Goal: Information Seeking & Learning: Learn about a topic

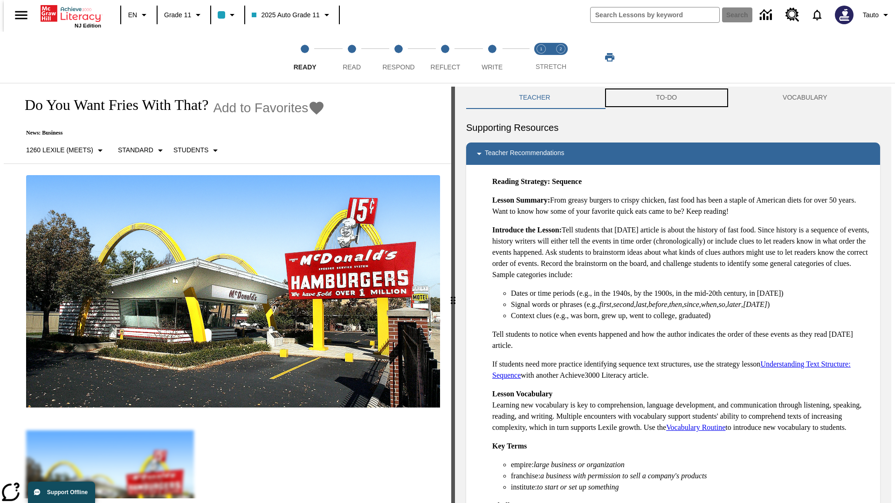
click at [666, 98] on button "TO-DO" at bounding box center [666, 98] width 127 height 22
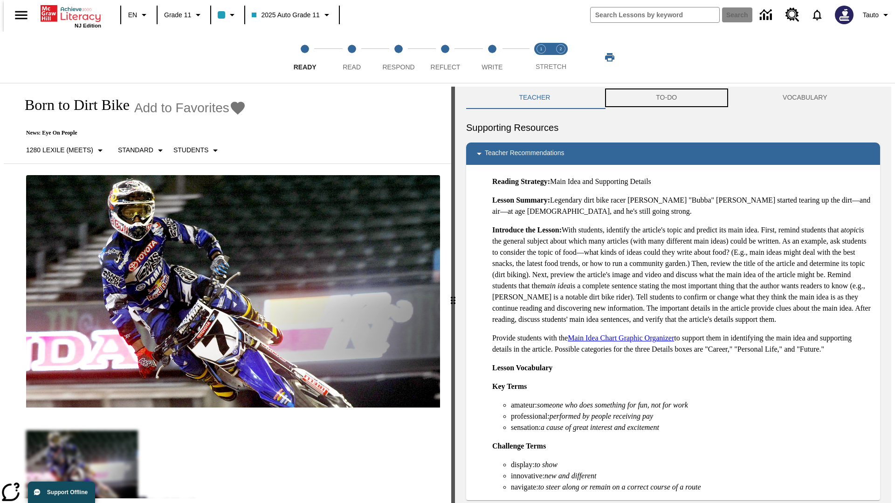
click at [666, 98] on button "TO-DO" at bounding box center [666, 98] width 127 height 22
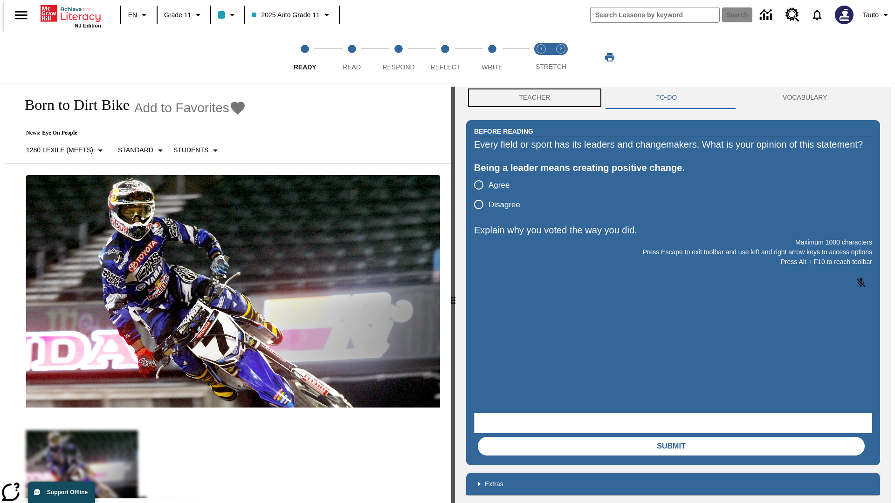
scroll to position [0, 0]
